Goal: Communication & Community: Share content

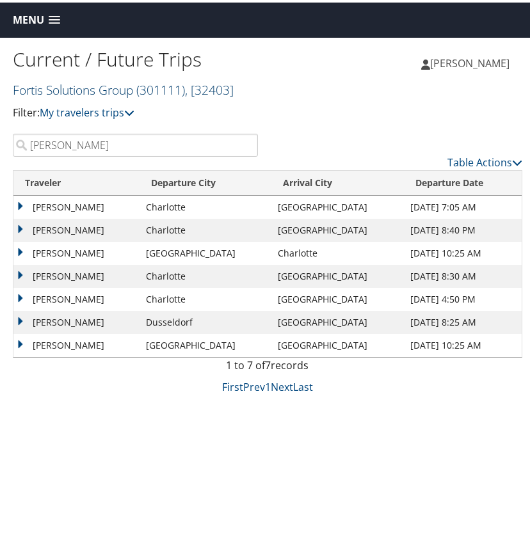
click at [113, 90] on link "Fortis Solutions Group ( 301111 ) , [ 32403 ]" at bounding box center [123, 87] width 221 height 17
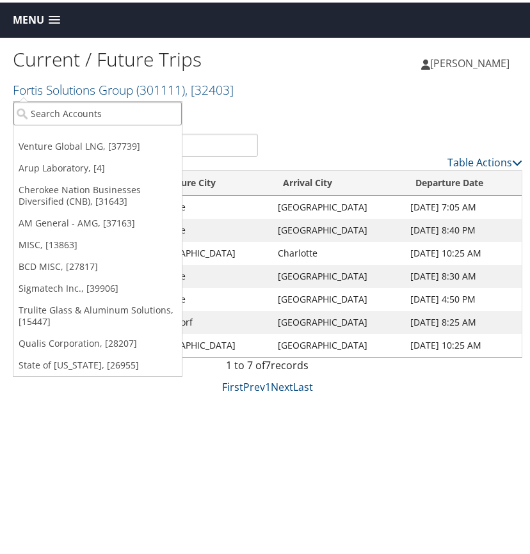
click at [83, 110] on input "search" at bounding box center [97, 111] width 168 height 24
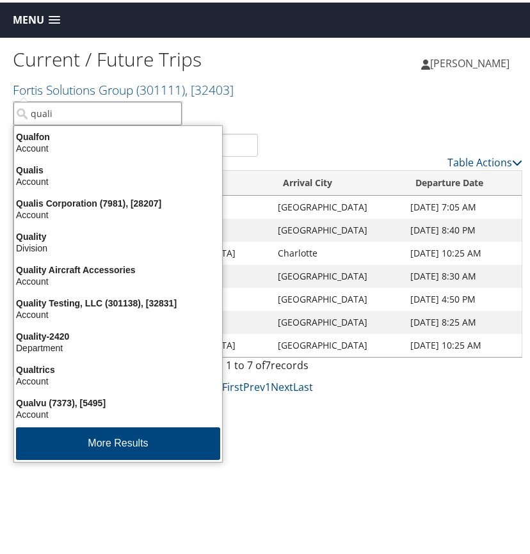
type input "qualis"
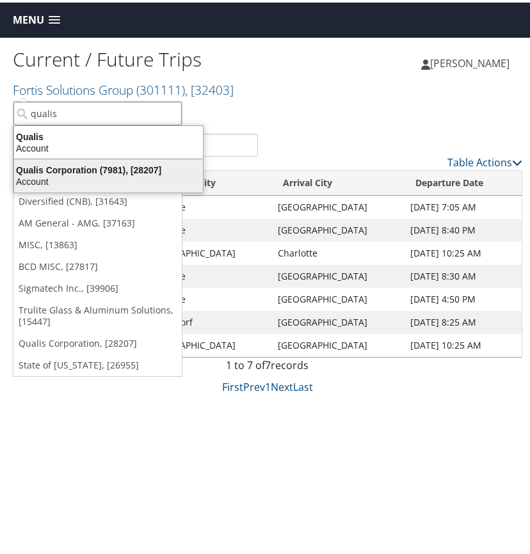
click at [86, 170] on div "Qualis Corporation (7981), [28207]" at bounding box center [108, 168] width 204 height 12
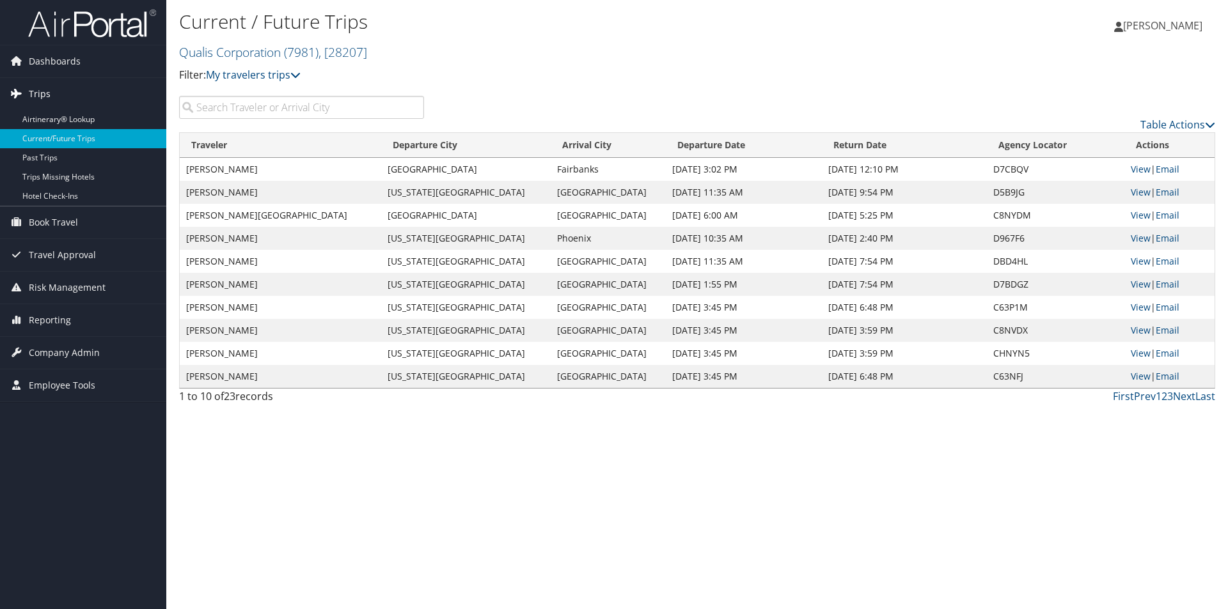
click at [45, 92] on span "Trips" at bounding box center [40, 94] width 22 height 32
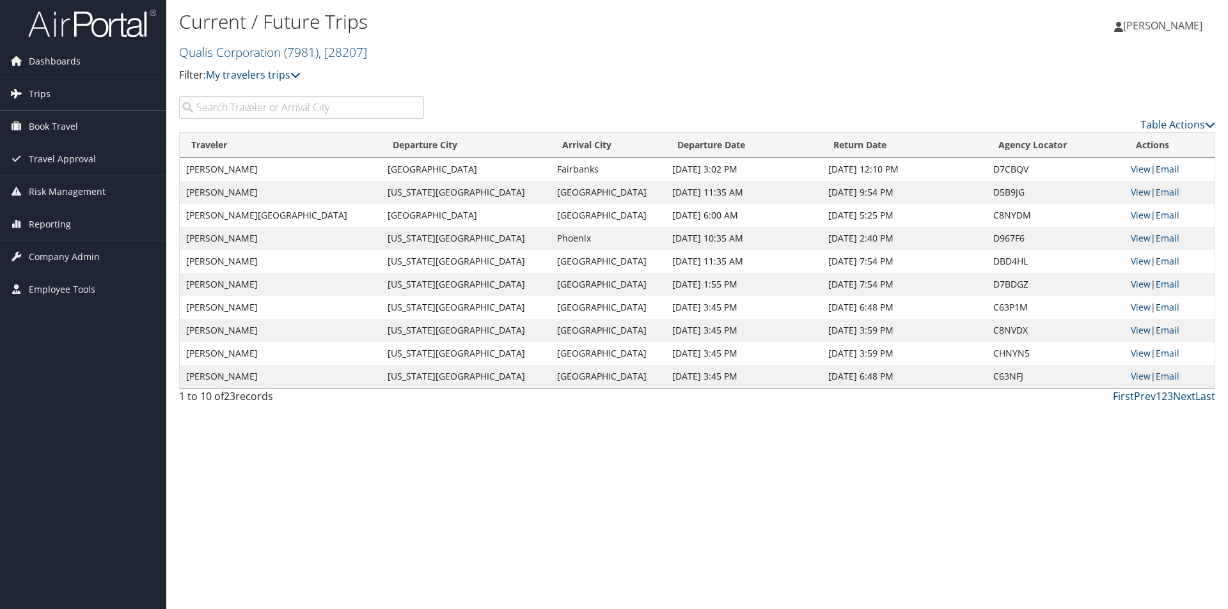
click at [42, 90] on span "Trips" at bounding box center [40, 94] width 22 height 32
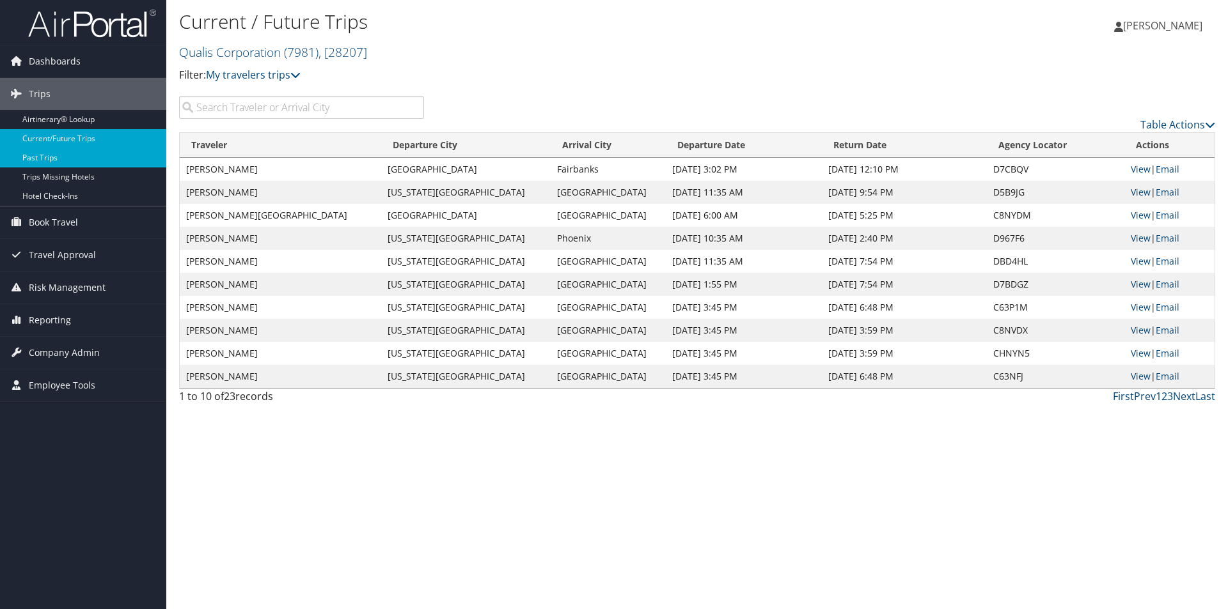
click at [54, 156] on link "Past Trips" at bounding box center [83, 157] width 166 height 19
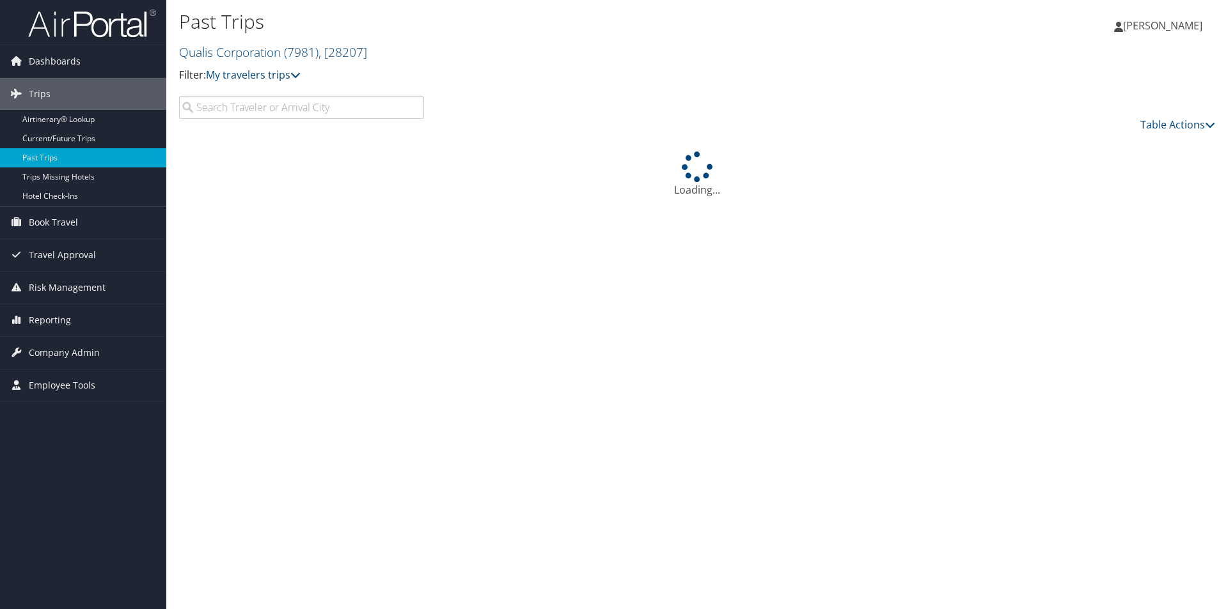
click at [219, 109] on input "search" at bounding box center [301, 107] width 245 height 23
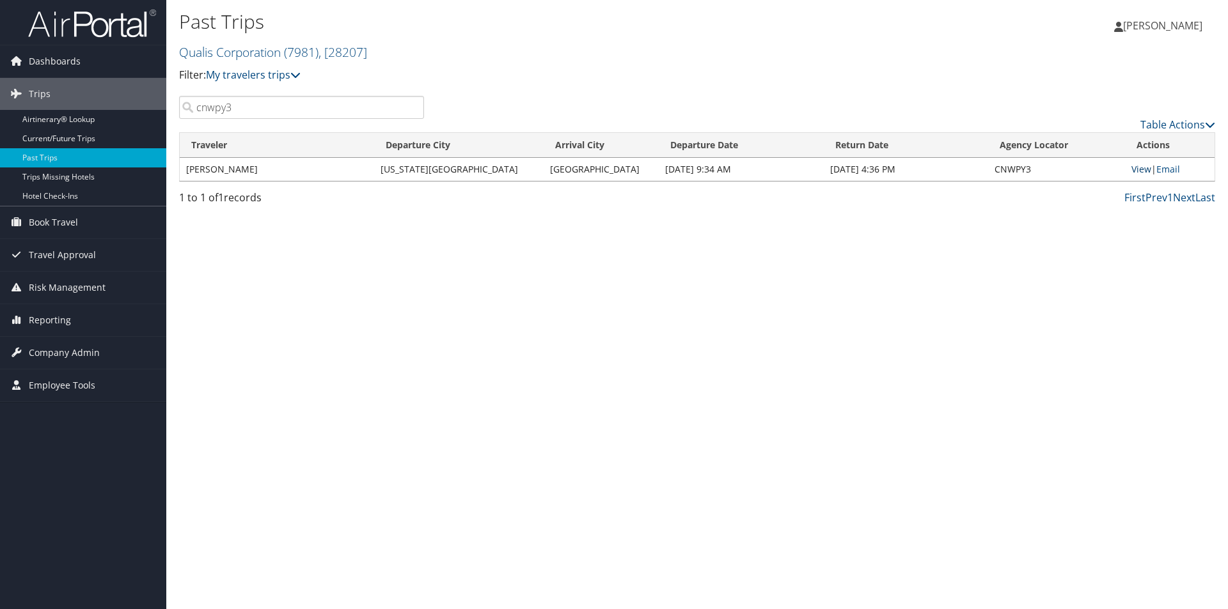
type input "cnwpy3"
click at [1137, 168] on link "View" at bounding box center [1141, 169] width 20 height 12
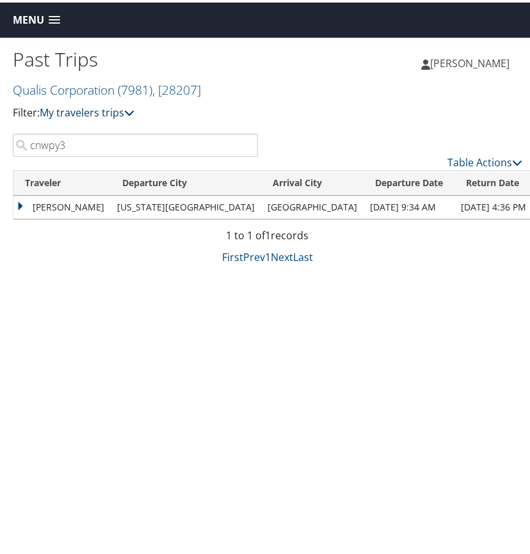
click at [113, 109] on link "My travelers trips" at bounding box center [87, 110] width 95 height 14
click at [55, 14] on span at bounding box center [55, 17] width 12 height 9
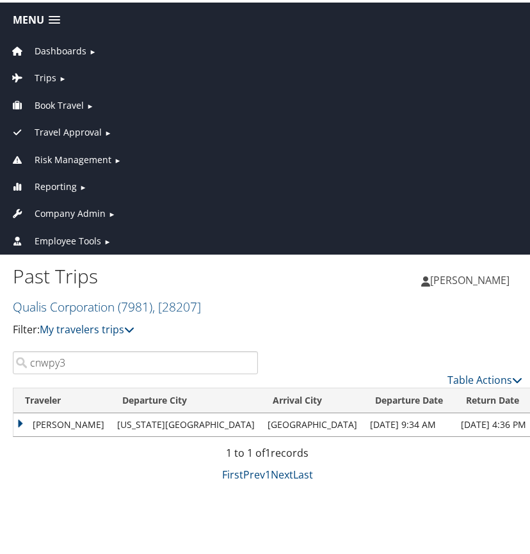
click at [72, 47] on span "Dashboards" at bounding box center [61, 49] width 52 height 14
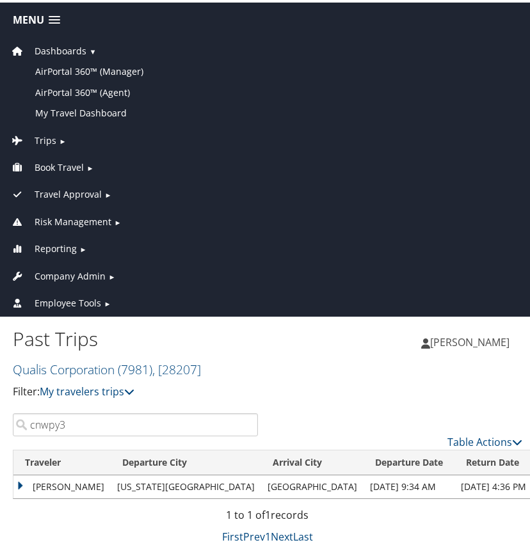
drag, startPoint x: 90, startPoint y: 84, endPoint x: 90, endPoint y: 22, distance: 62.0
click at [90, 82] on link "AirPortal 360™ (Agent)" at bounding box center [267, 90] width 528 height 20
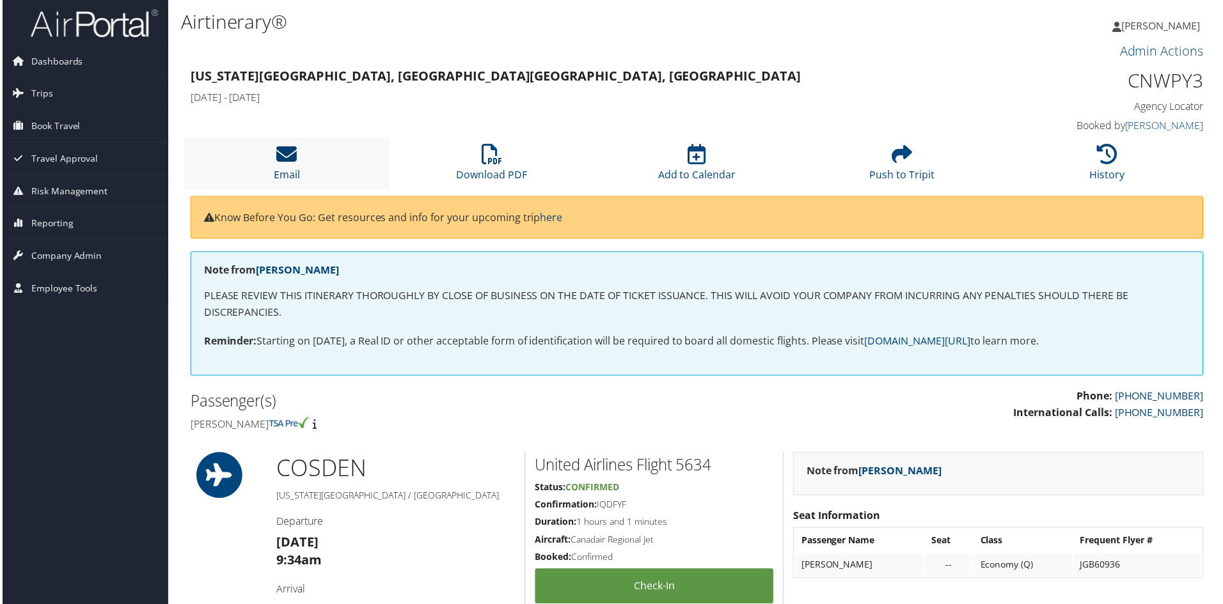
click at [287, 153] on icon at bounding box center [285, 155] width 20 height 20
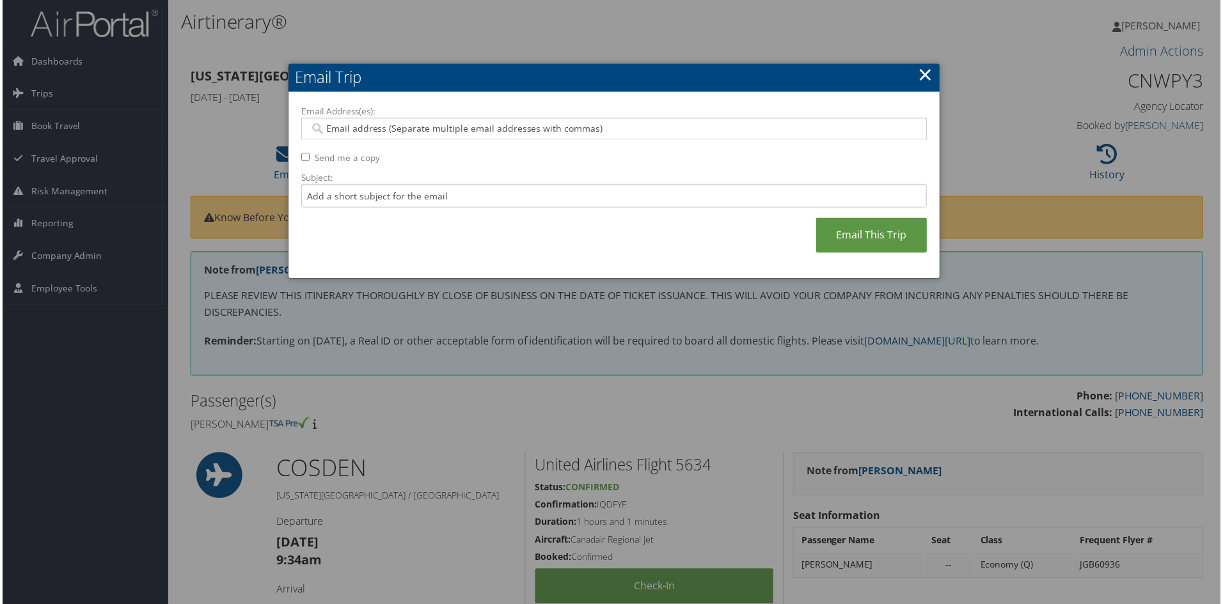
paste input "arichardson@qualis-corp.com"
type input "arichardson@qualis-corp.com"
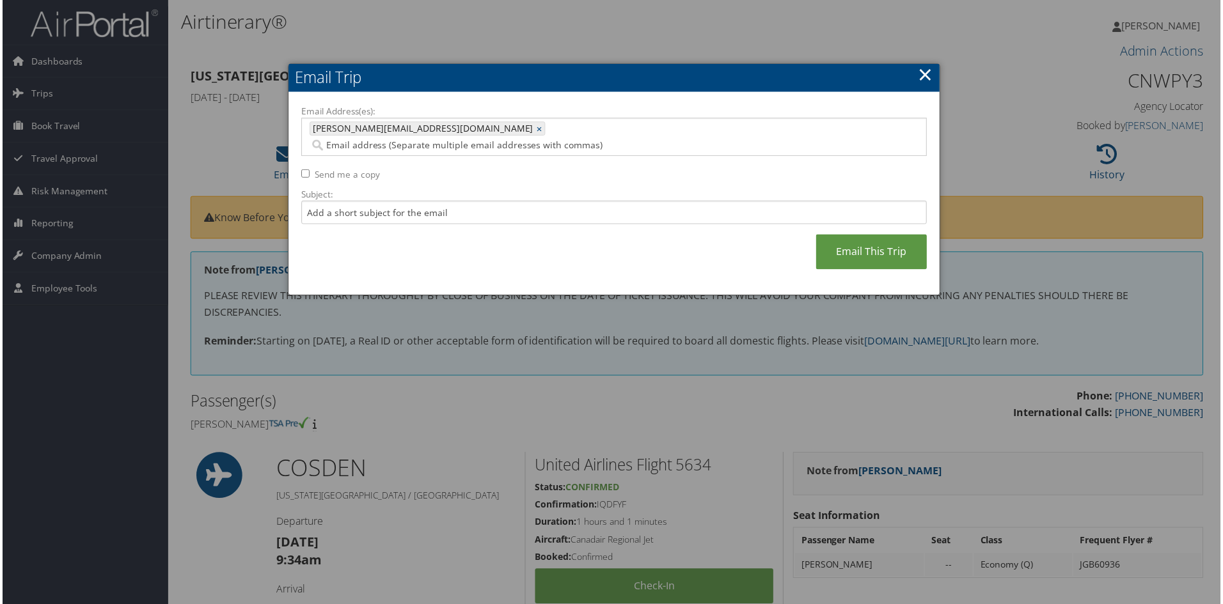
click at [301, 170] on input "Send me a copy" at bounding box center [304, 174] width 8 height 8
checkbox input "true"
click at [871, 235] on link "Email This Trip" at bounding box center [872, 252] width 111 height 35
